Goal: Task Accomplishment & Management: Manage account settings

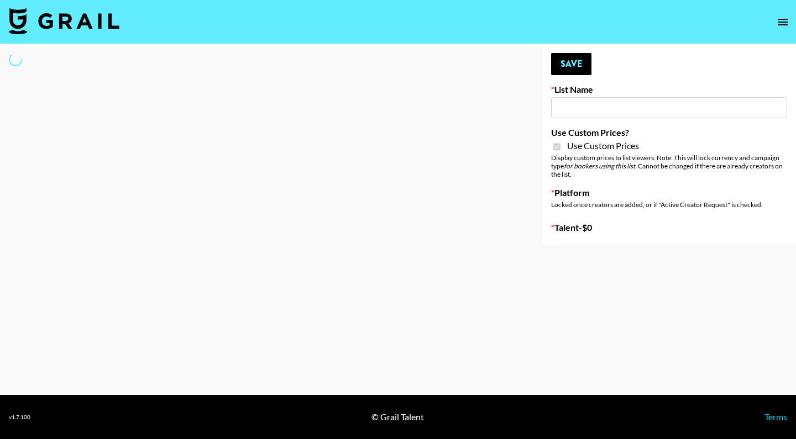
select select "Brand"
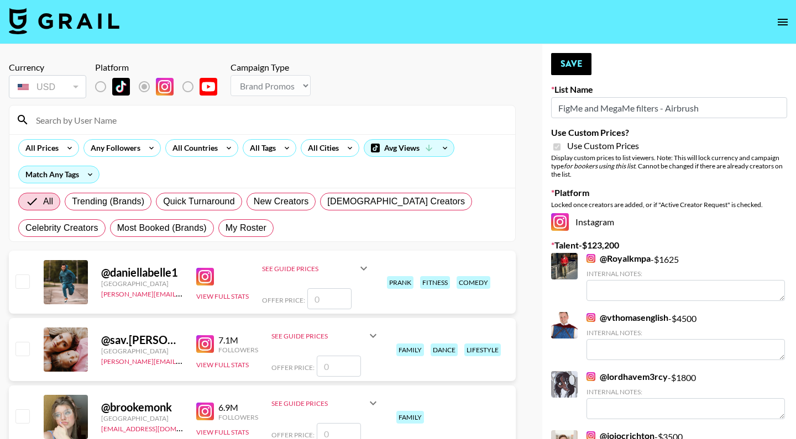
type input "FigMe and MegaMe filters - Airbrush"
checkbox input "true"
click at [251, 227] on span "My Roster" at bounding box center [245, 228] width 41 height 13
click at [225, 228] on input "My Roster" at bounding box center [225, 228] width 0 height 0
radio input "true"
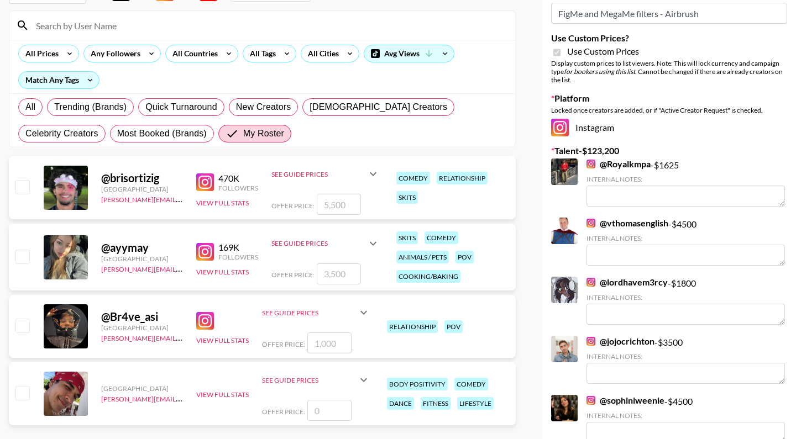
scroll to position [126, 0]
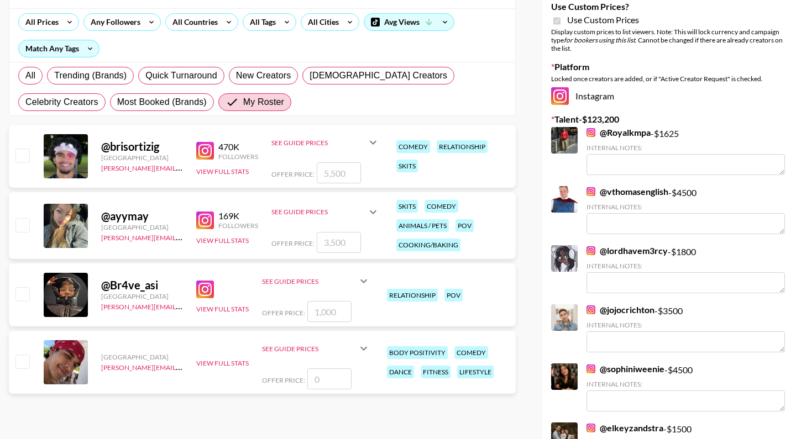
click at [22, 157] on input "checkbox" at bounding box center [21, 155] width 13 height 13
checkbox input "true"
type input "5500"
click at [23, 221] on input "checkbox" at bounding box center [21, 224] width 13 height 13
checkbox input "true"
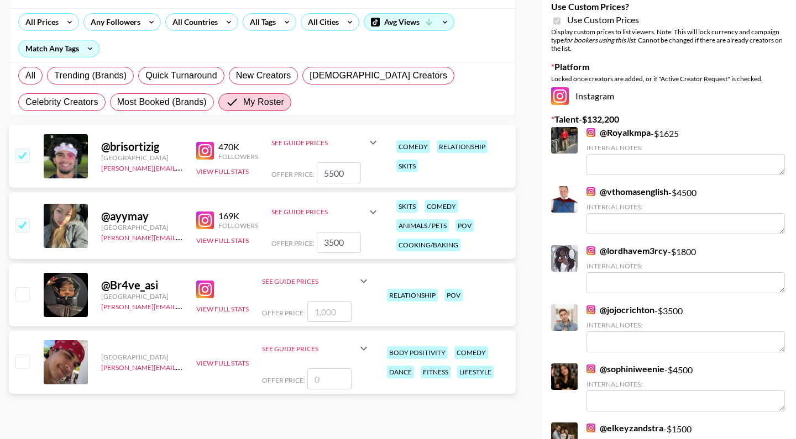
type input "3500"
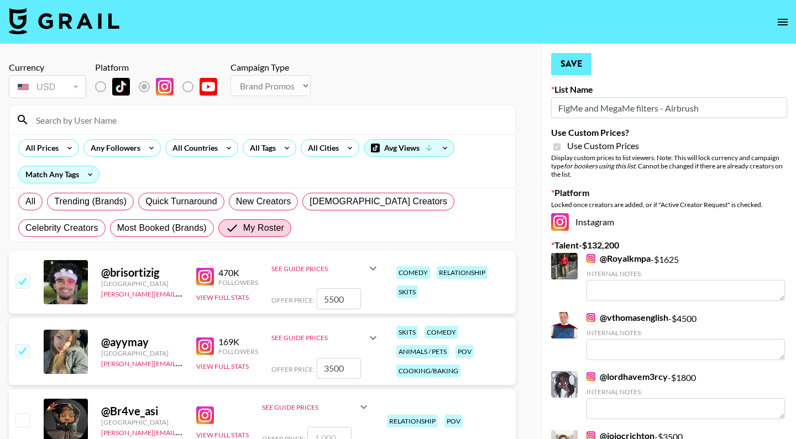
scroll to position [0, 0]
click at [574, 59] on button "Save" at bounding box center [571, 64] width 40 height 22
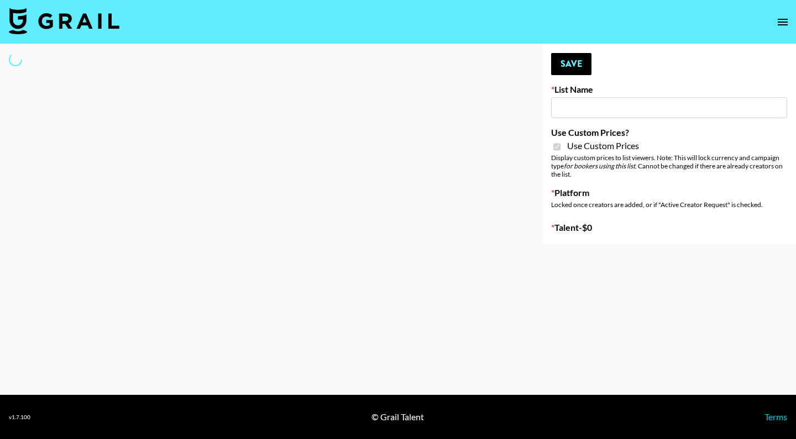
type input "ByHeart ([DATE])"
checkbox input "true"
select select "Brand"
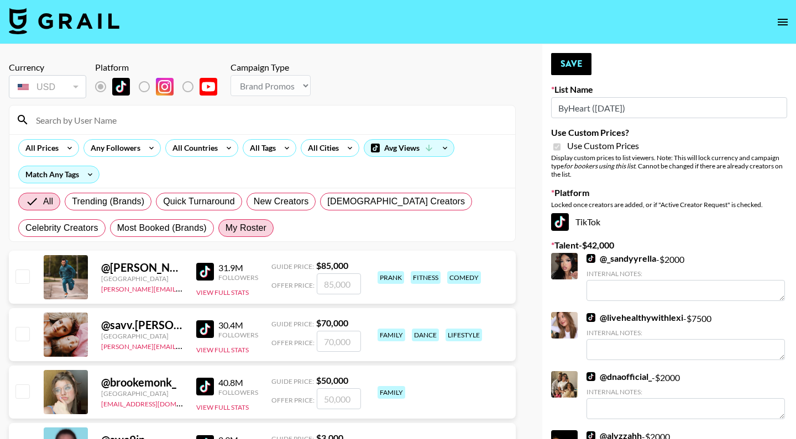
click at [232, 227] on span "My Roster" at bounding box center [245, 228] width 41 height 13
click at [225, 228] on input "My Roster" at bounding box center [225, 228] width 0 height 0
radio input "true"
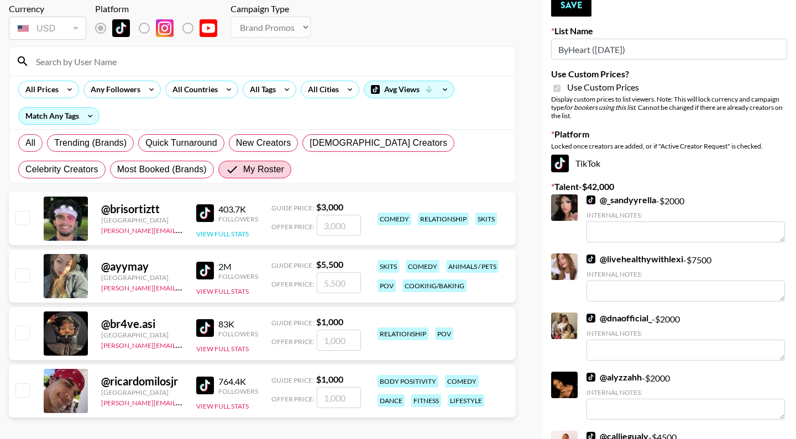
scroll to position [64, 0]
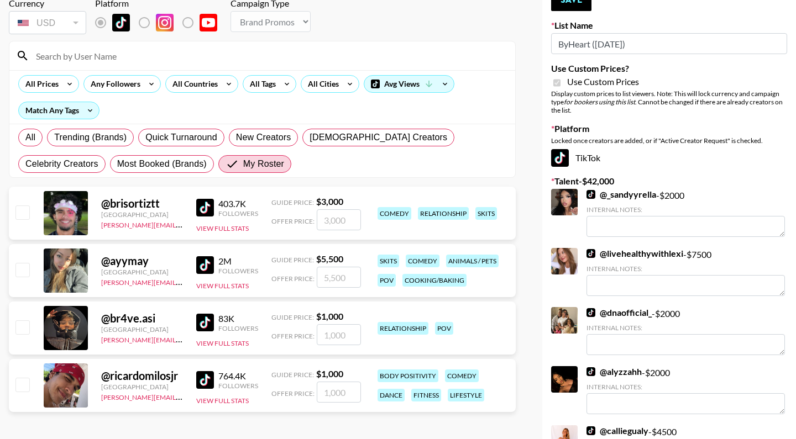
click at [18, 211] on input "checkbox" at bounding box center [21, 212] width 13 height 13
checkbox input "true"
type input "3000"
click at [22, 269] on input "checkbox" at bounding box center [21, 269] width 13 height 13
checkbox input "true"
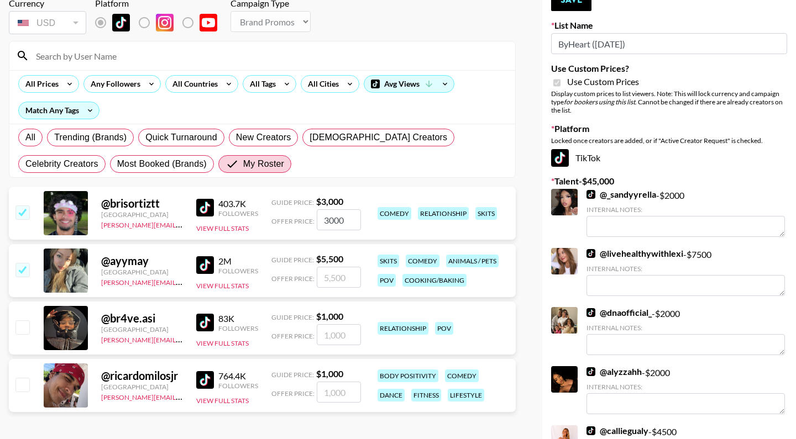
type input "5500"
click at [16, 385] on input "checkbox" at bounding box center [21, 384] width 13 height 13
checkbox input "true"
type input "1000"
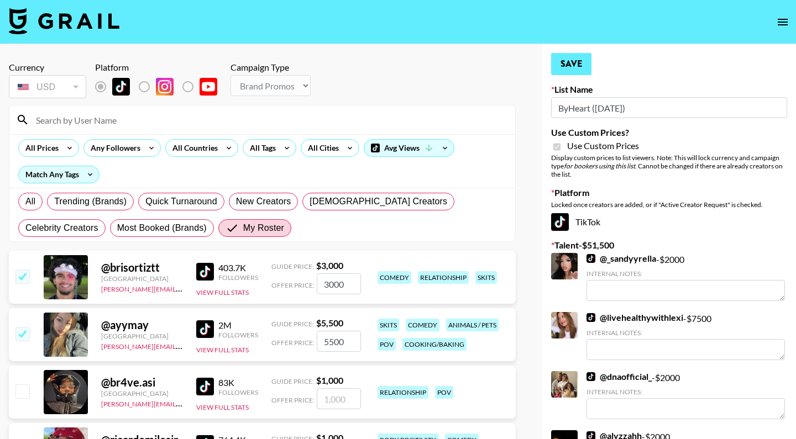
scroll to position [0, 0]
click at [578, 59] on button "Save" at bounding box center [571, 64] width 40 height 22
